Goal: Check status: Check status

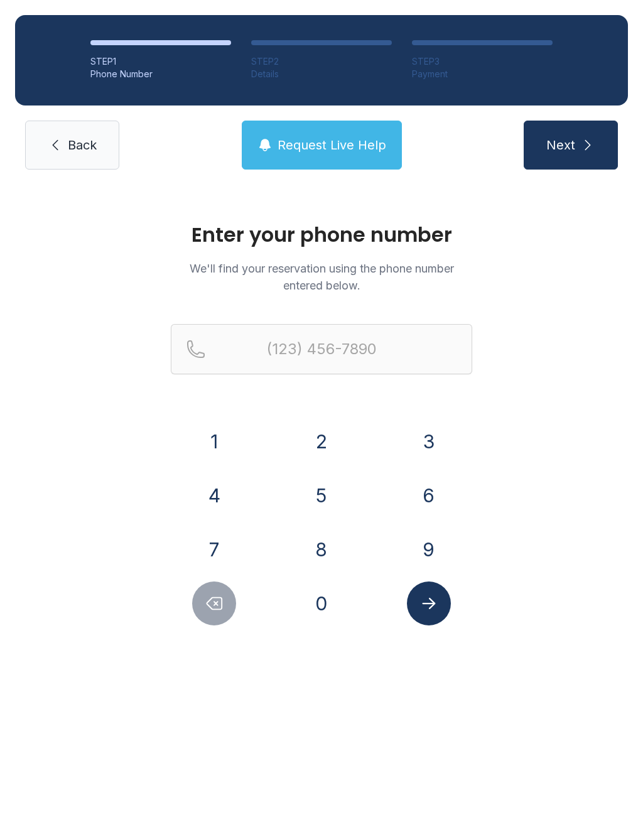
click at [206, 495] on button "4" at bounding box center [214, 496] width 44 height 44
click at [222, 546] on button "7" at bounding box center [214, 550] width 44 height 44
click at [319, 607] on button "0" at bounding box center [322, 604] width 44 height 44
click at [313, 450] on button "2" at bounding box center [322, 442] width 44 height 44
click at [329, 609] on button "0" at bounding box center [322, 604] width 44 height 44
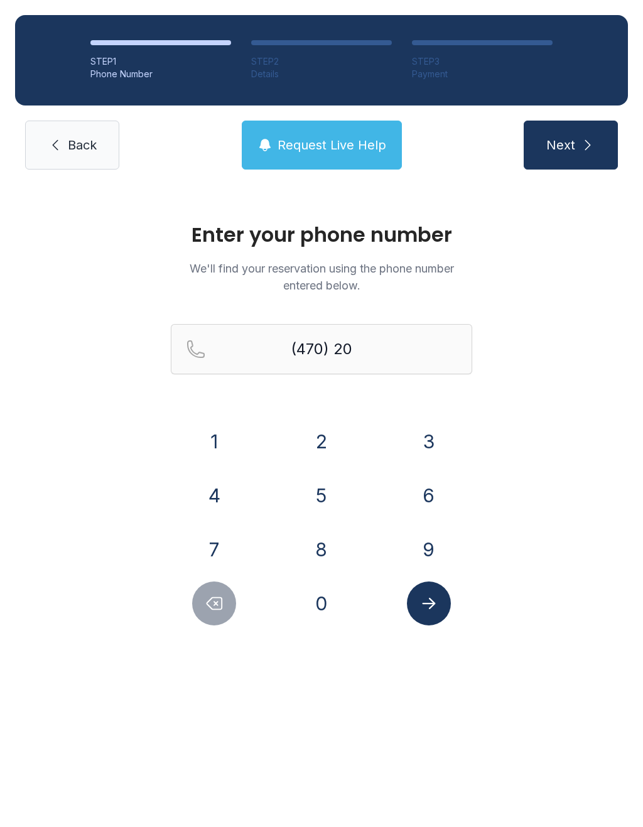
click at [214, 445] on button "1" at bounding box center [214, 442] width 44 height 44
click at [413, 555] on button "9" at bounding box center [429, 550] width 44 height 44
click at [224, 551] on button "7" at bounding box center [214, 550] width 44 height 44
click at [330, 550] on button "8" at bounding box center [322, 550] width 44 height 44
click at [330, 549] on button "8" at bounding box center [322, 550] width 44 height 44
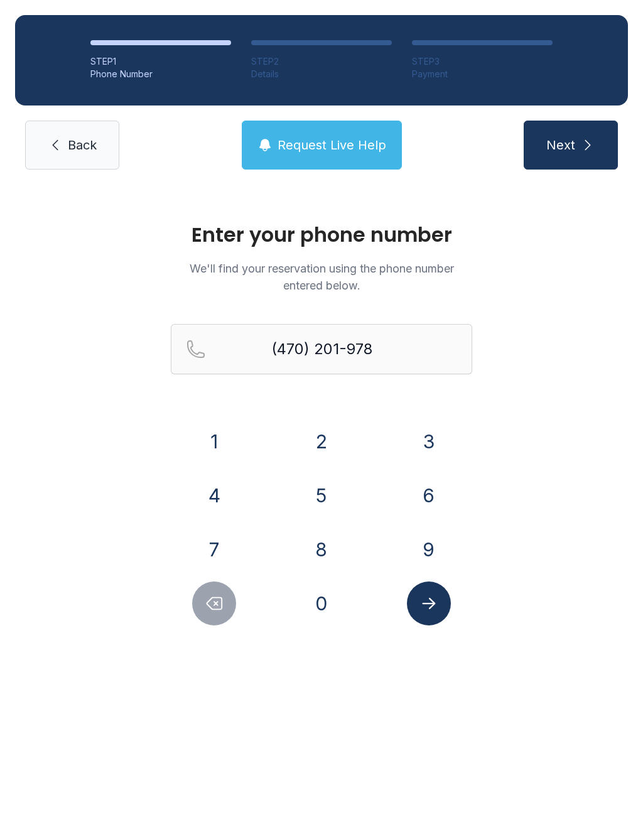
type input "[PHONE_NUMBER]"
click at [430, 612] on icon "Submit lookup form" at bounding box center [429, 603] width 19 height 19
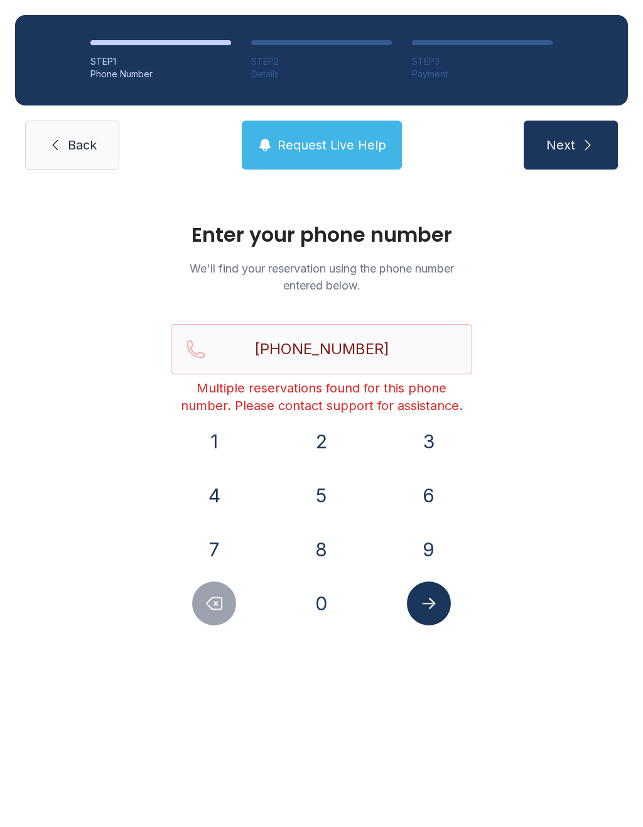
click at [421, 616] on button "Submit lookup form" at bounding box center [429, 604] width 44 height 44
click at [418, 605] on button "Submit lookup form" at bounding box center [429, 604] width 44 height 44
click at [425, 603] on icon "Submit lookup form" at bounding box center [428, 603] width 13 height 11
click at [567, 142] on span "Next" at bounding box center [561, 145] width 29 height 18
